Goal: Communication & Community: Ask a question

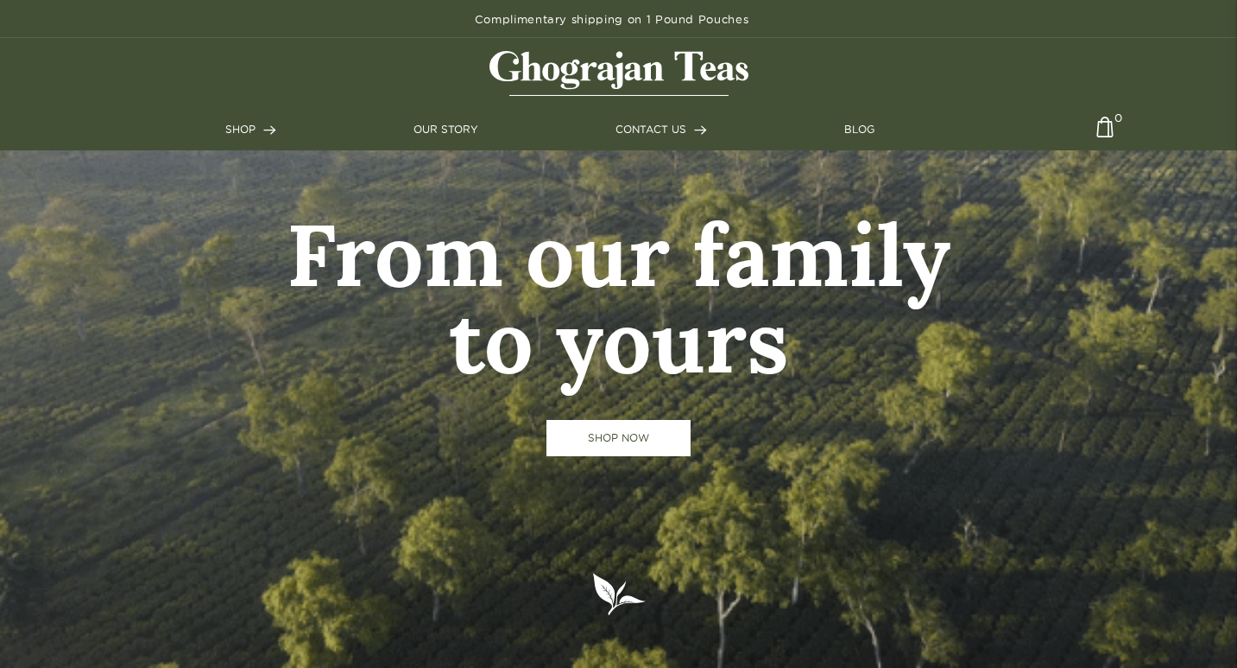
click at [616, 122] on link "CONTACT US" at bounding box center [662, 130] width 92 height 16
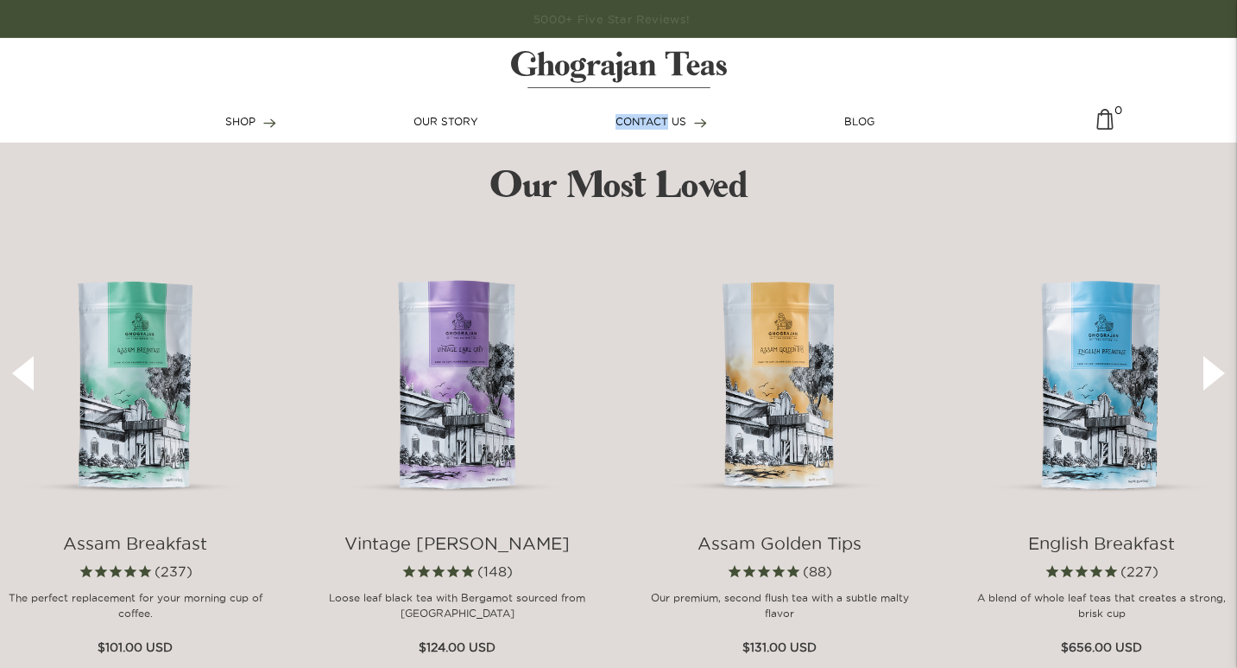
scroll to position [576, 0]
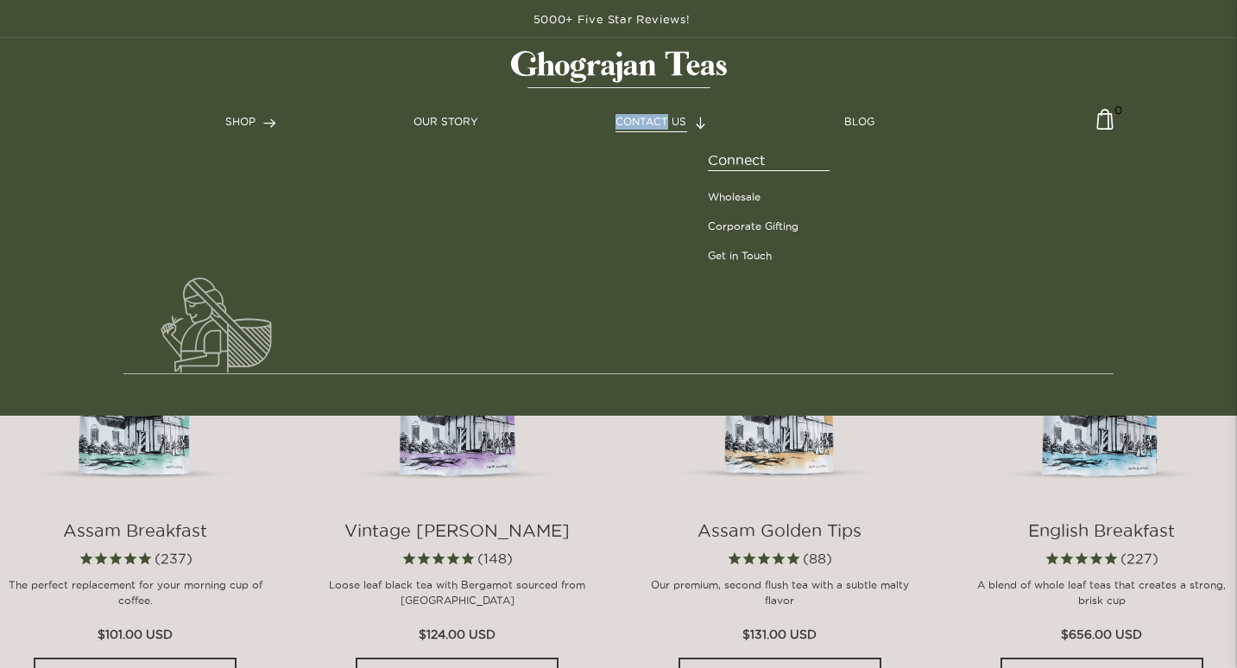
click at [680, 115] on link "CONTACT US" at bounding box center [662, 122] width 92 height 16
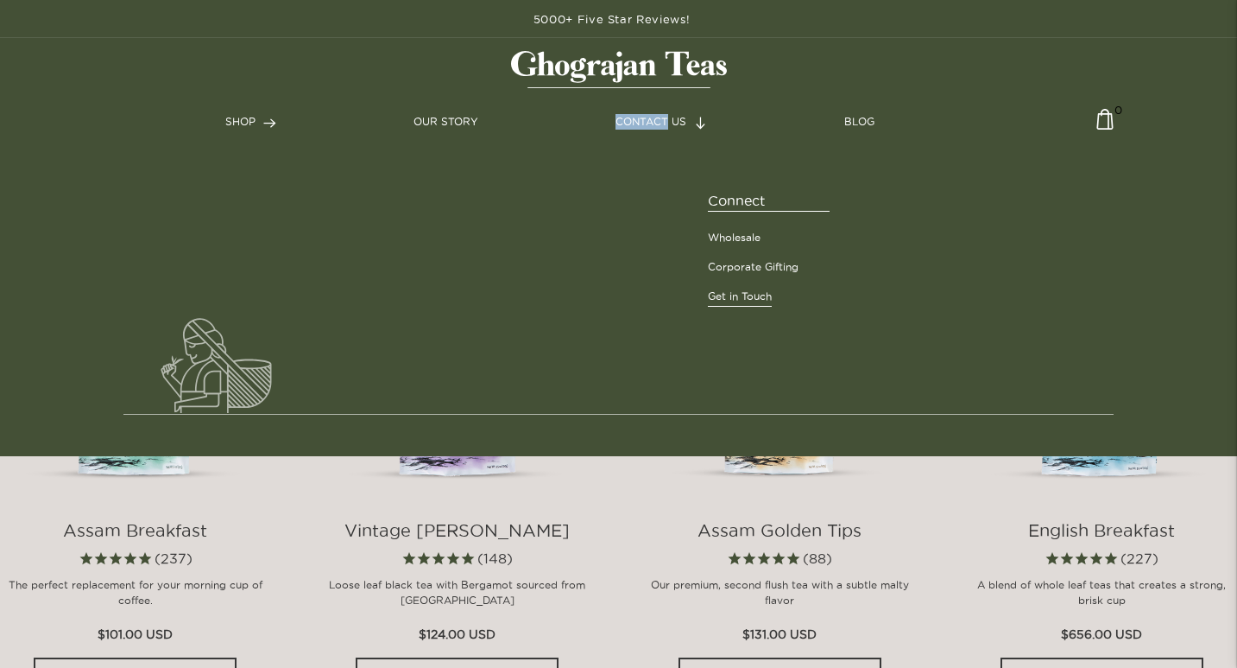
click at [755, 294] on link "Get in Touch" at bounding box center [740, 296] width 64 height 16
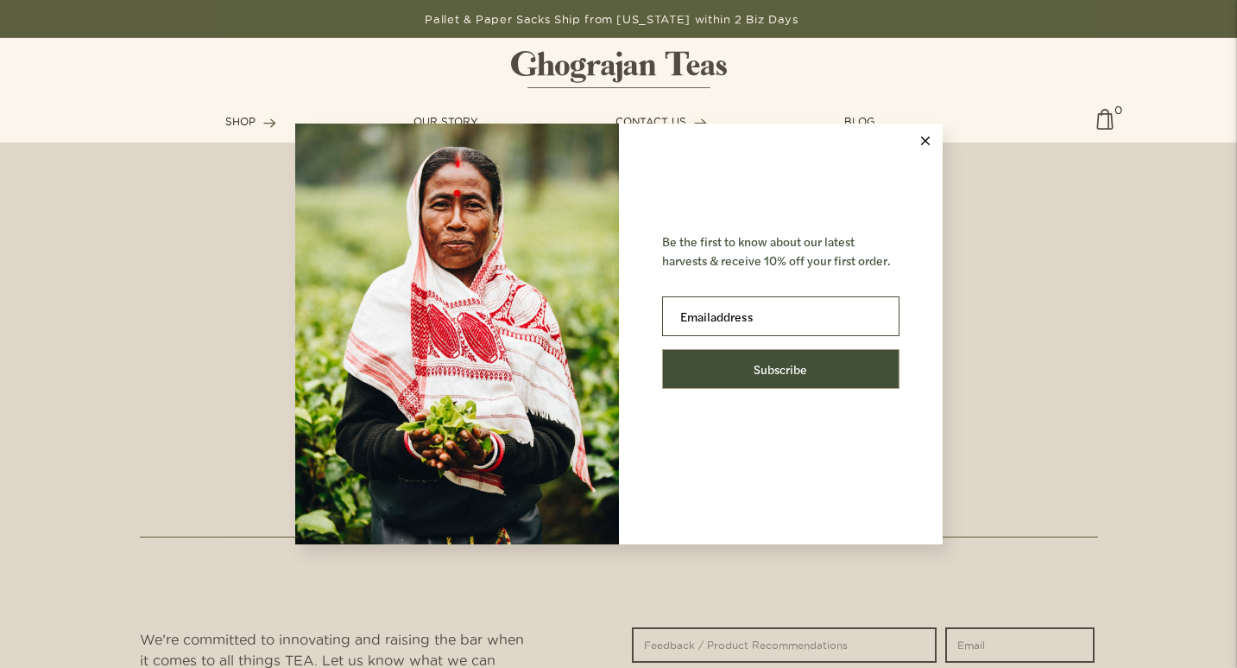
scroll to position [1008, 0]
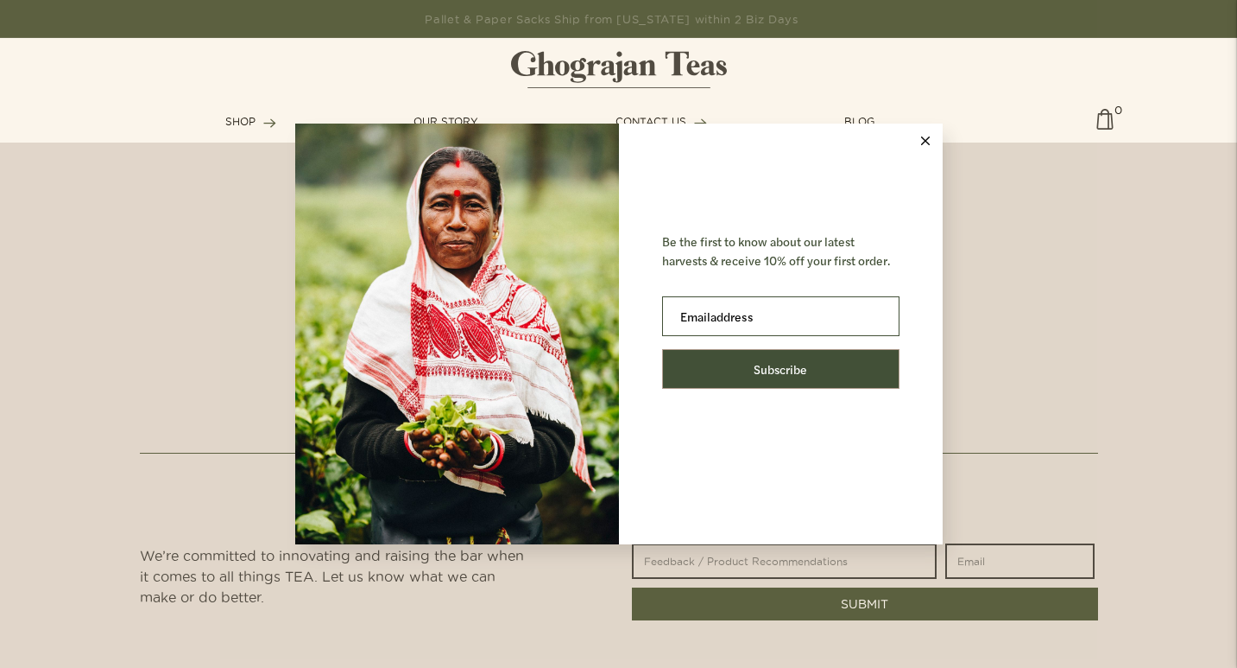
click at [260, 359] on div "Be the first to know about our latest harvests & receive 10% off your first ord…" at bounding box center [618, 334] width 1237 height 668
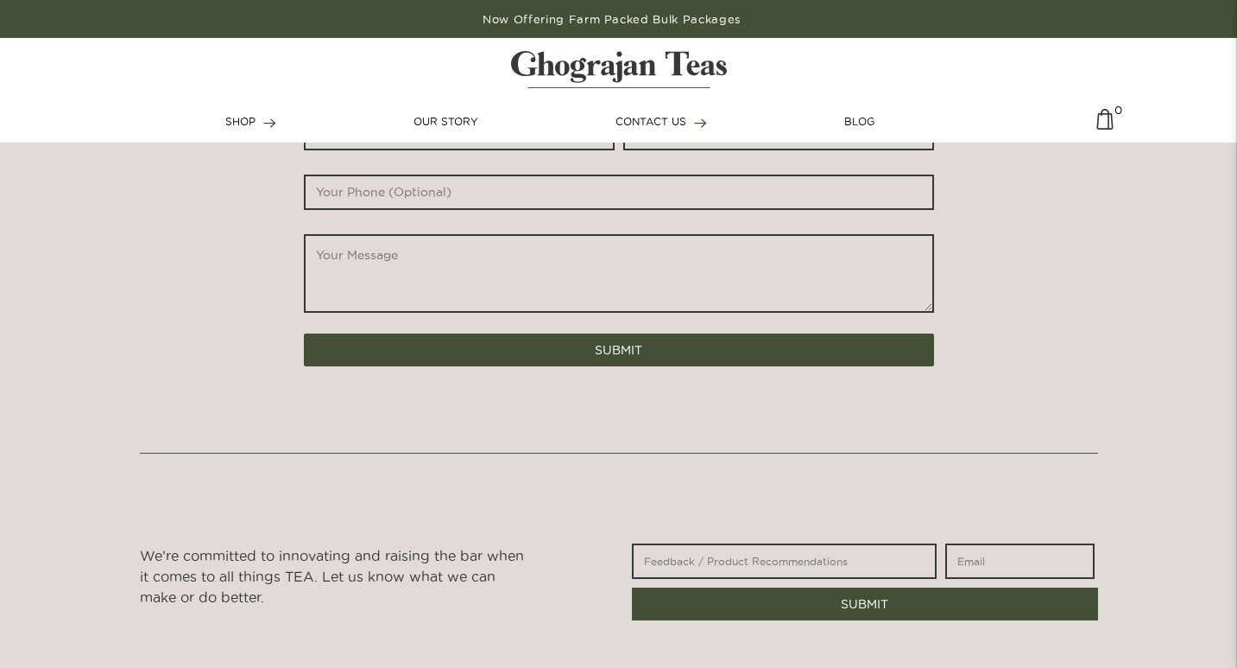
click at [389, 271] on textarea "*" at bounding box center [619, 273] width 630 height 79
paste textarea "Hi, With values like integrity and a strong reputation, let's connect. Cayuga C…"
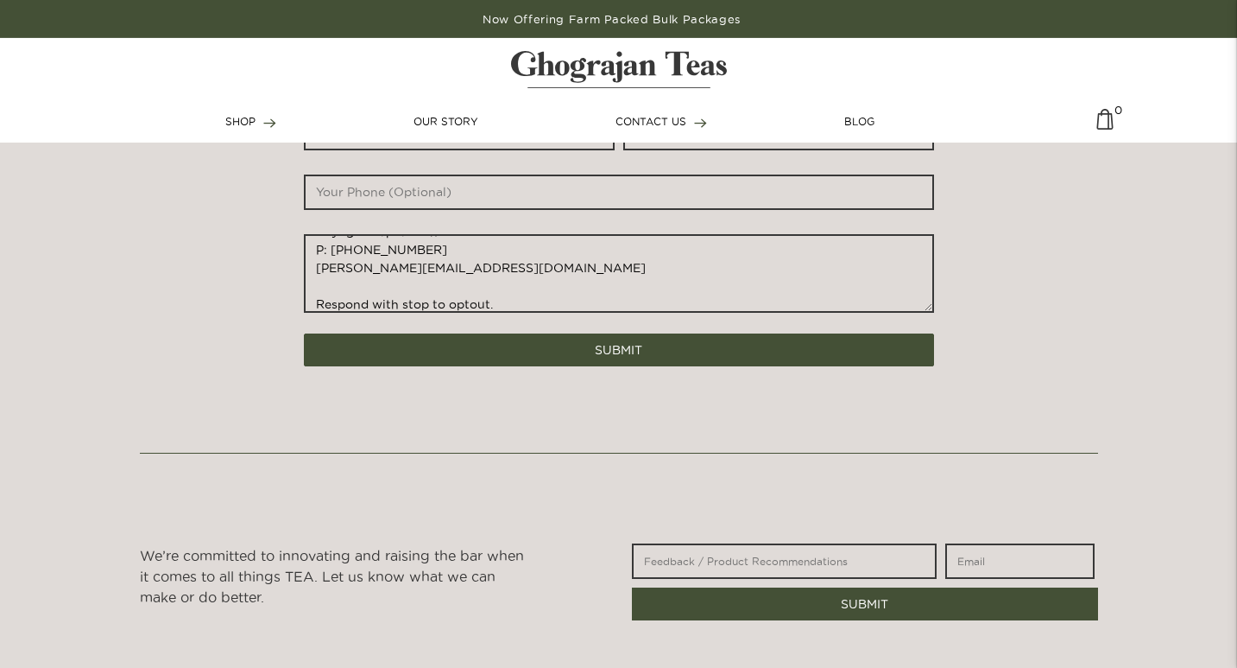
type textarea "Hi, With values like integrity and a strong reputation, let's connect. Cayuga C…"
click at [392, 210] on div "* * *" at bounding box center [619, 222] width 639 height 222
type input "8475450548"
type input "[PERSON_NAME]"
type input "[PERSON_NAME][EMAIL_ADDRESS][DOMAIN_NAME]"
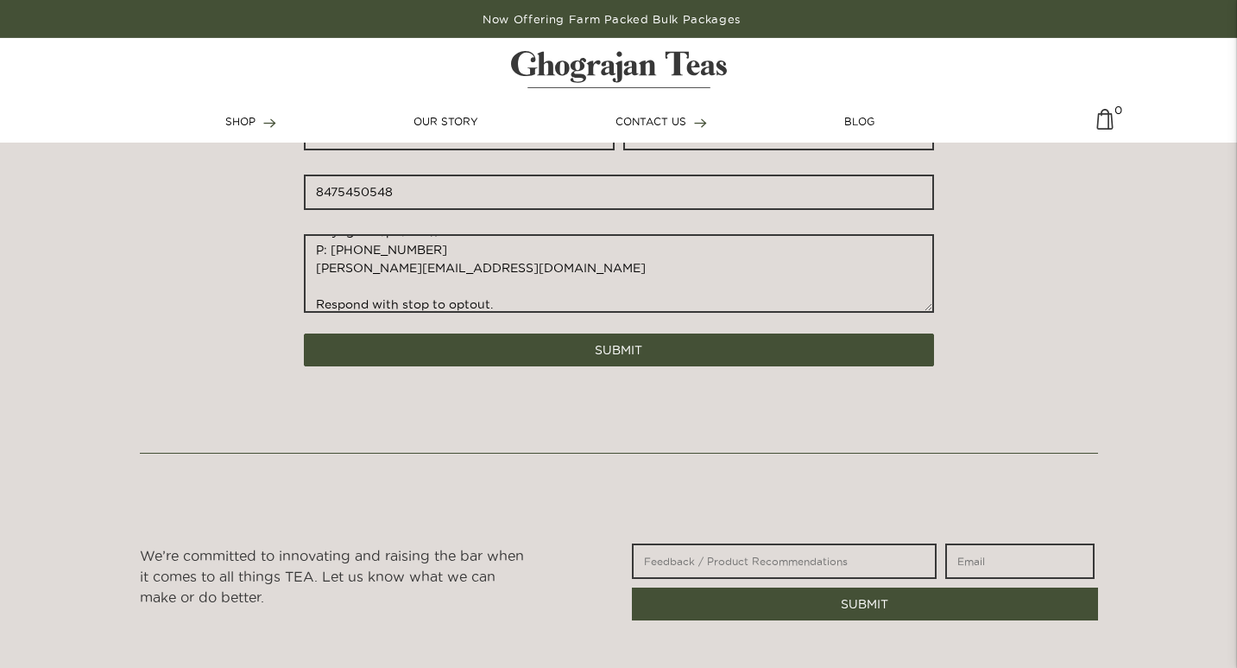
click at [371, 239] on textarea "Hi, With values like integrity and a strong reputation, let's connect. Cayuga C…" at bounding box center [619, 273] width 630 height 79
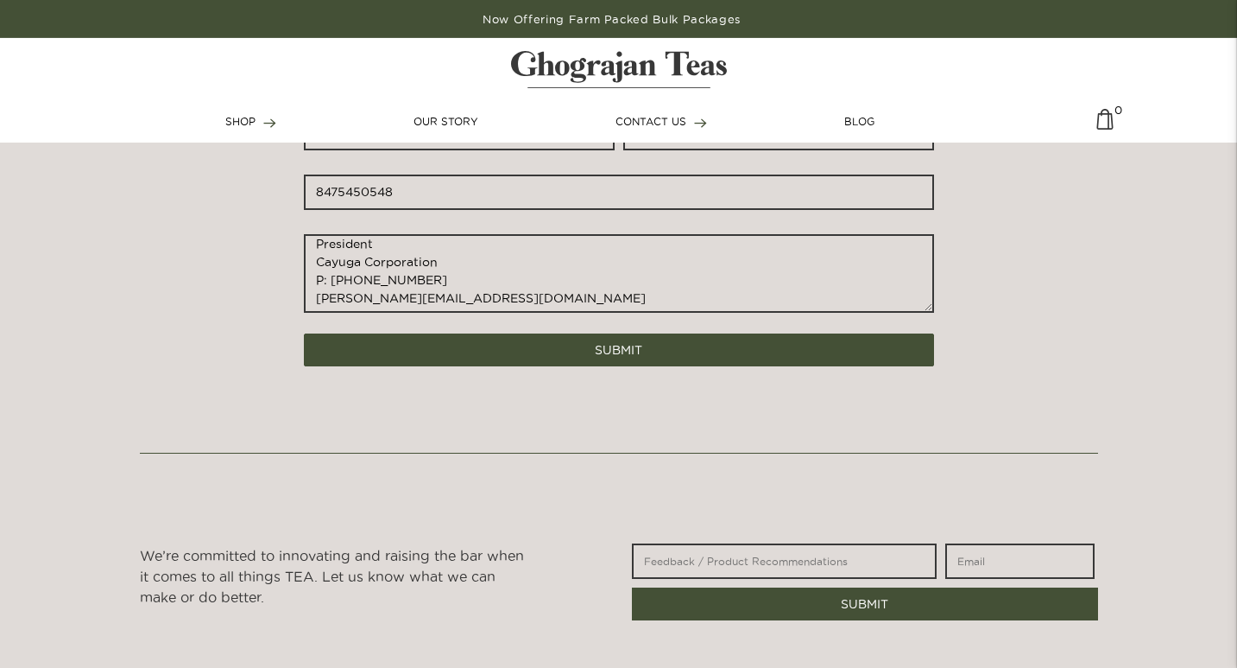
scroll to position [356, 0]
click at [358, 259] on textarea "Hi, With values like integrity and a strong reputation, let's connect. Cayuga C…" at bounding box center [619, 273] width 630 height 79
click at [512, 288] on textarea "Hi, With values like integrity and a strong reputation, let's connect. Cayuga C…" at bounding box center [619, 273] width 630 height 79
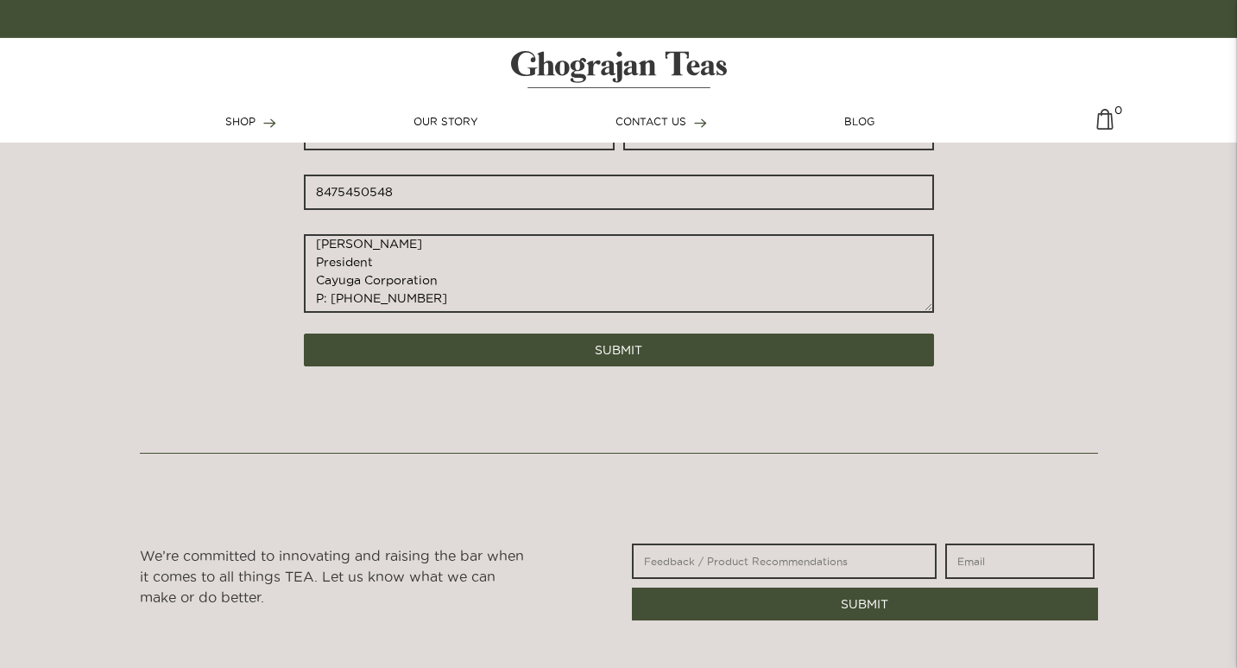
scroll to position [404, 0]
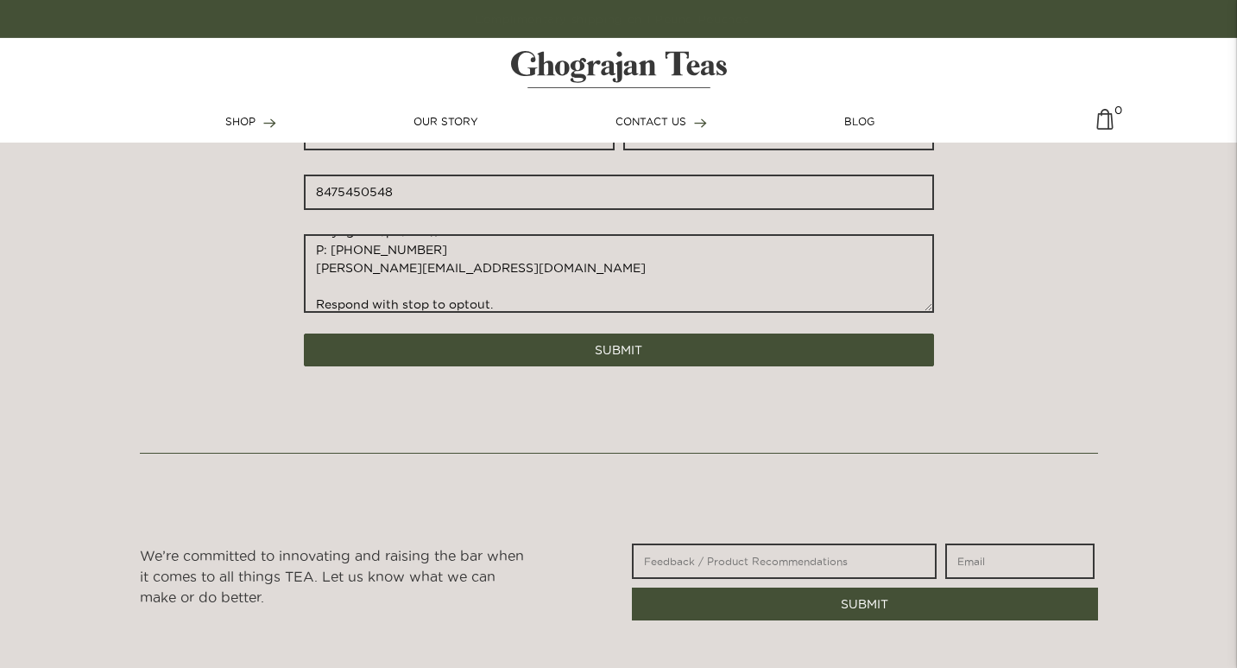
click at [304, 333] on button "SUBMIT" at bounding box center [619, 349] width 630 height 33
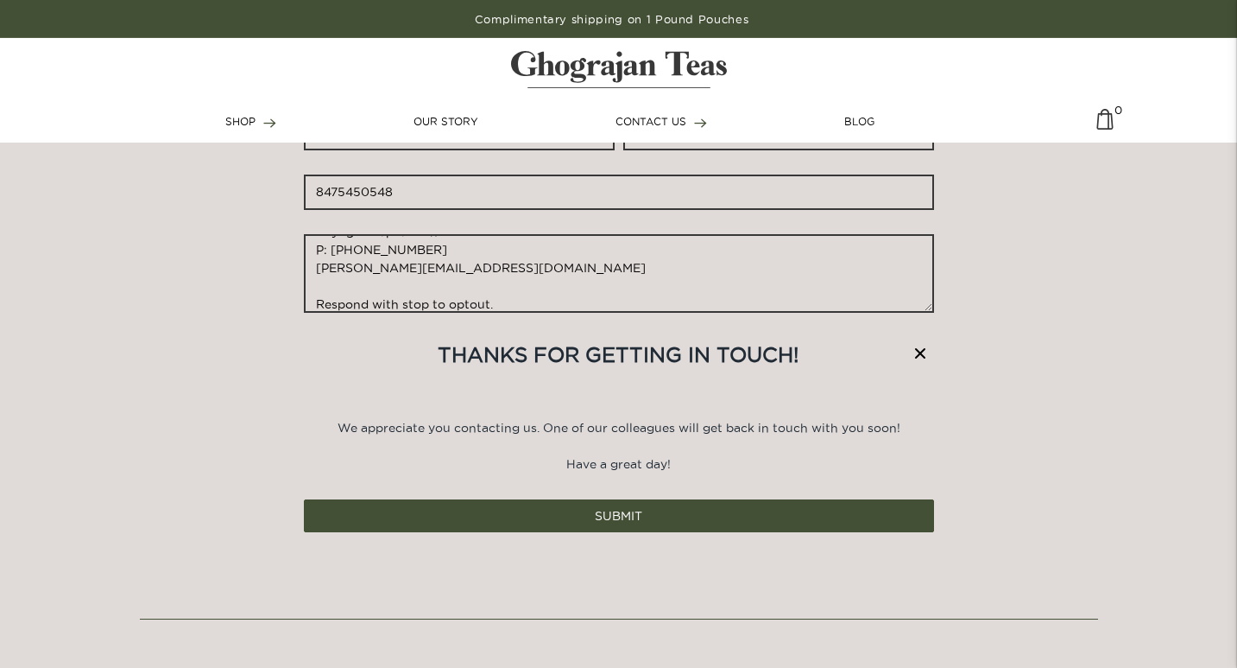
scroll to position [0, 0]
